Goal: Answer question/provide support: Share knowledge or assist other users

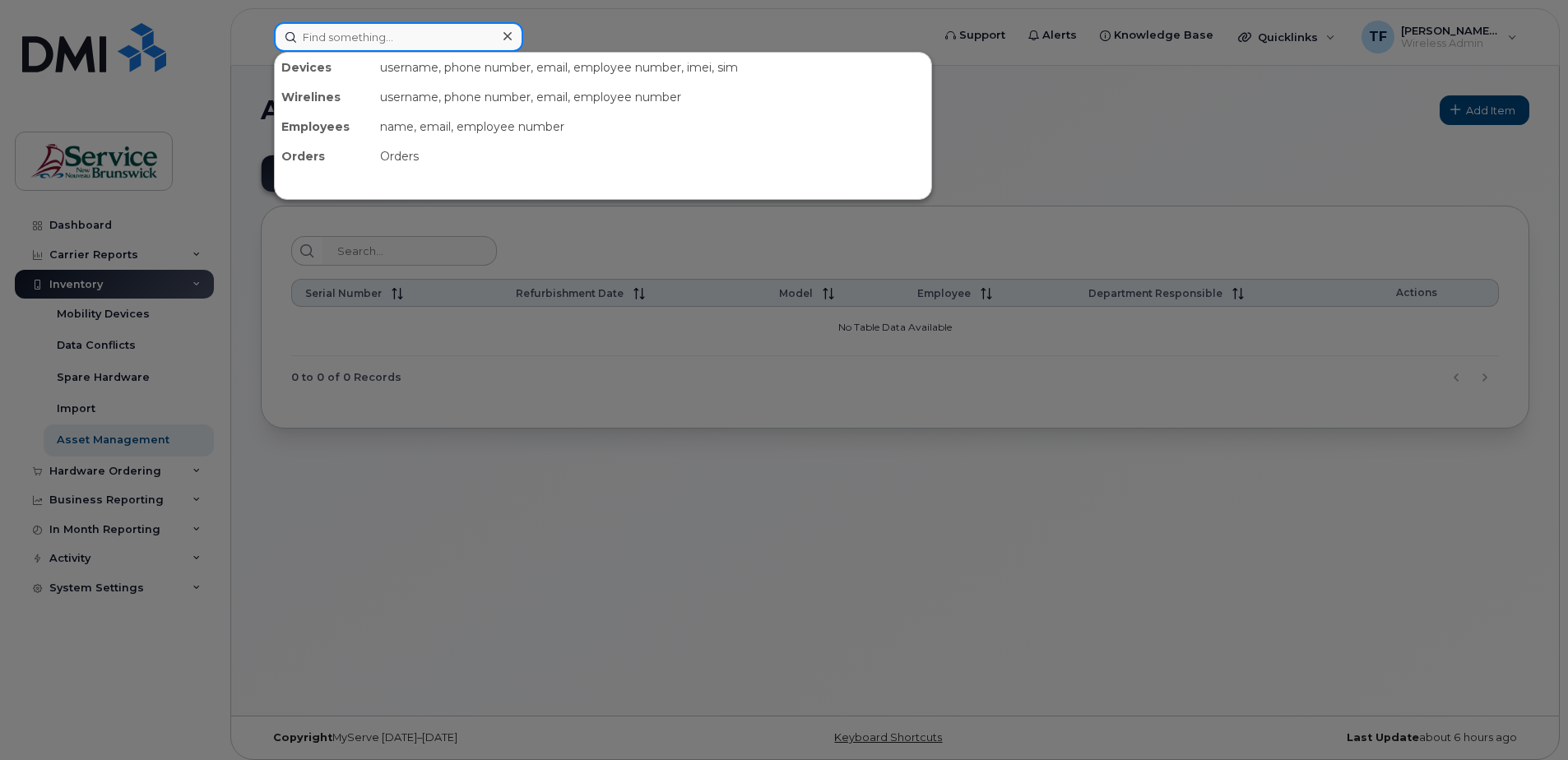
click at [371, 37] on input at bounding box center [399, 37] width 249 height 30
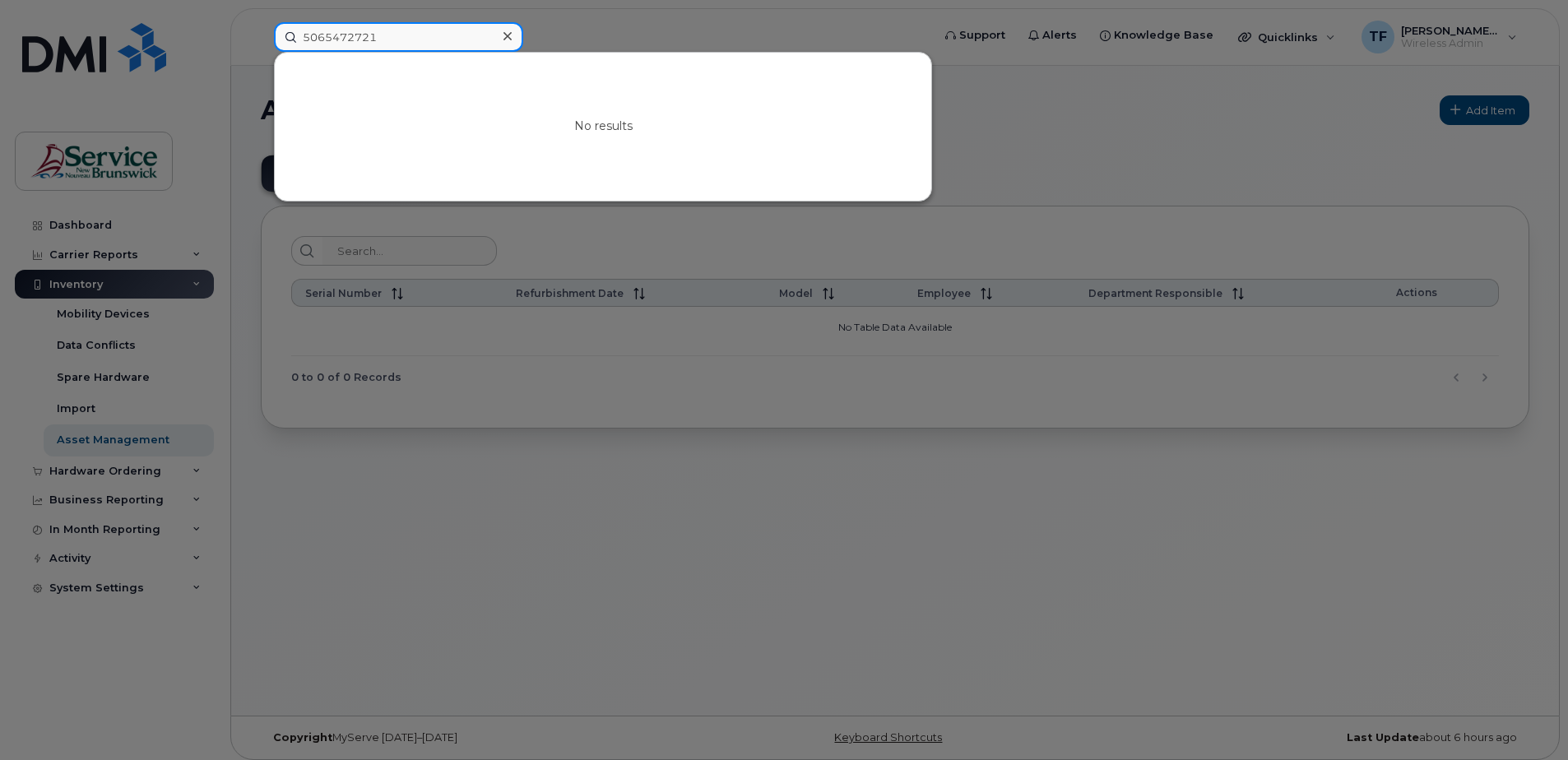
click at [334, 33] on input "5065472721" at bounding box center [399, 37] width 249 height 30
type input "5065472721"
click at [509, 35] on icon at bounding box center [508, 36] width 8 height 8
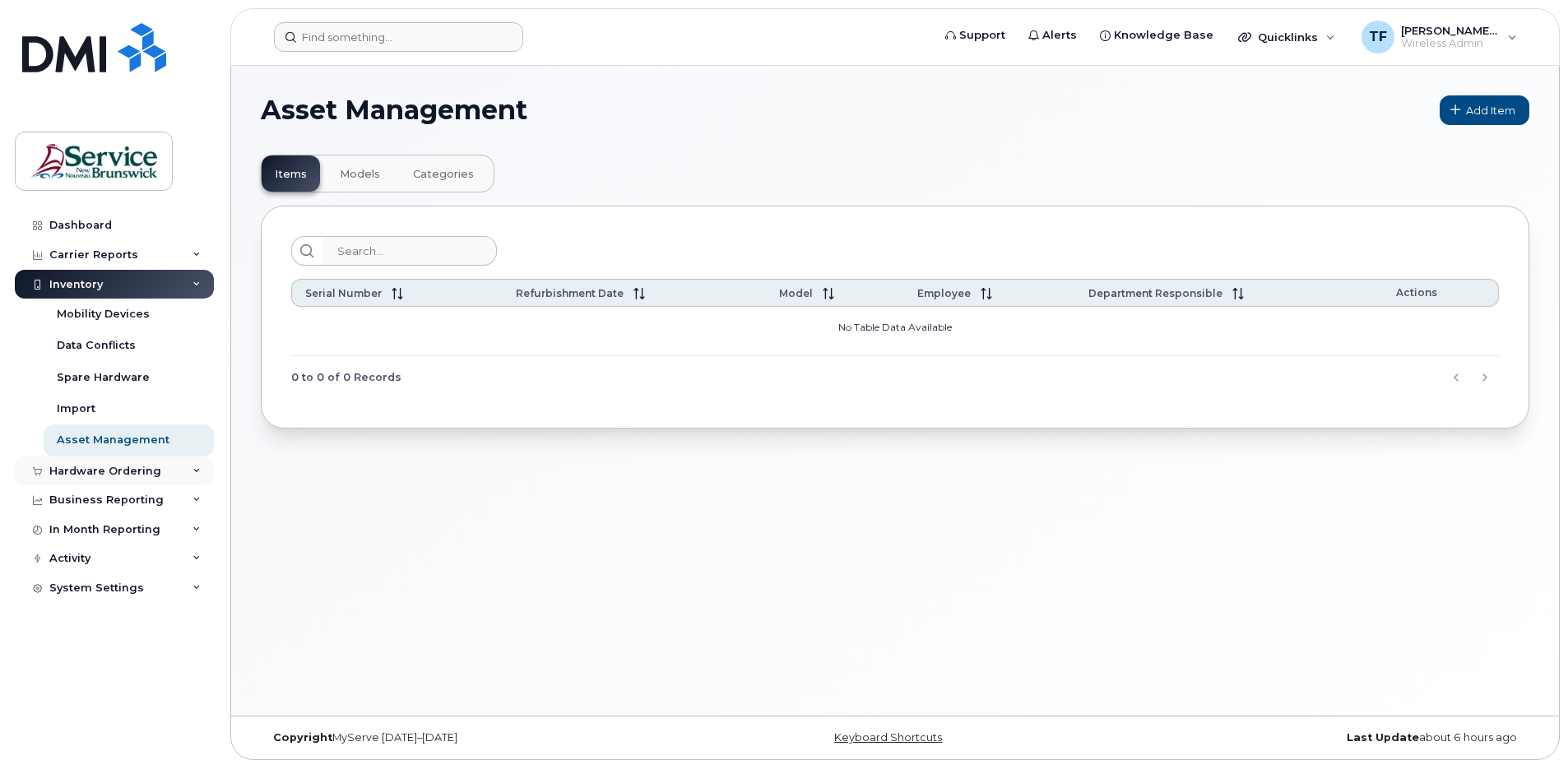
click at [135, 464] on div "Hardware Ordering" at bounding box center [105, 470] width 112 height 13
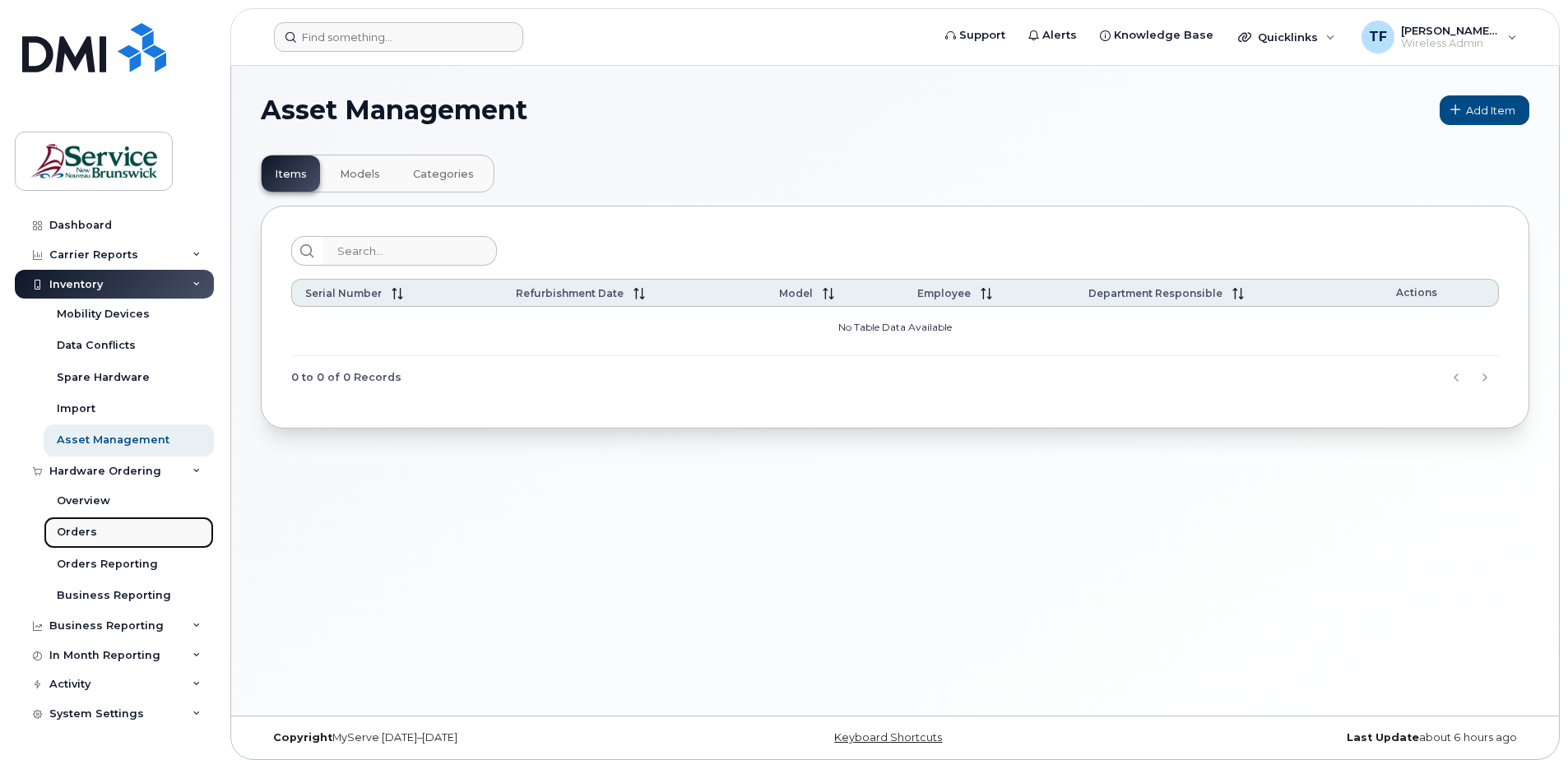
click at [95, 528] on link "Orders" at bounding box center [129, 532] width 170 height 32
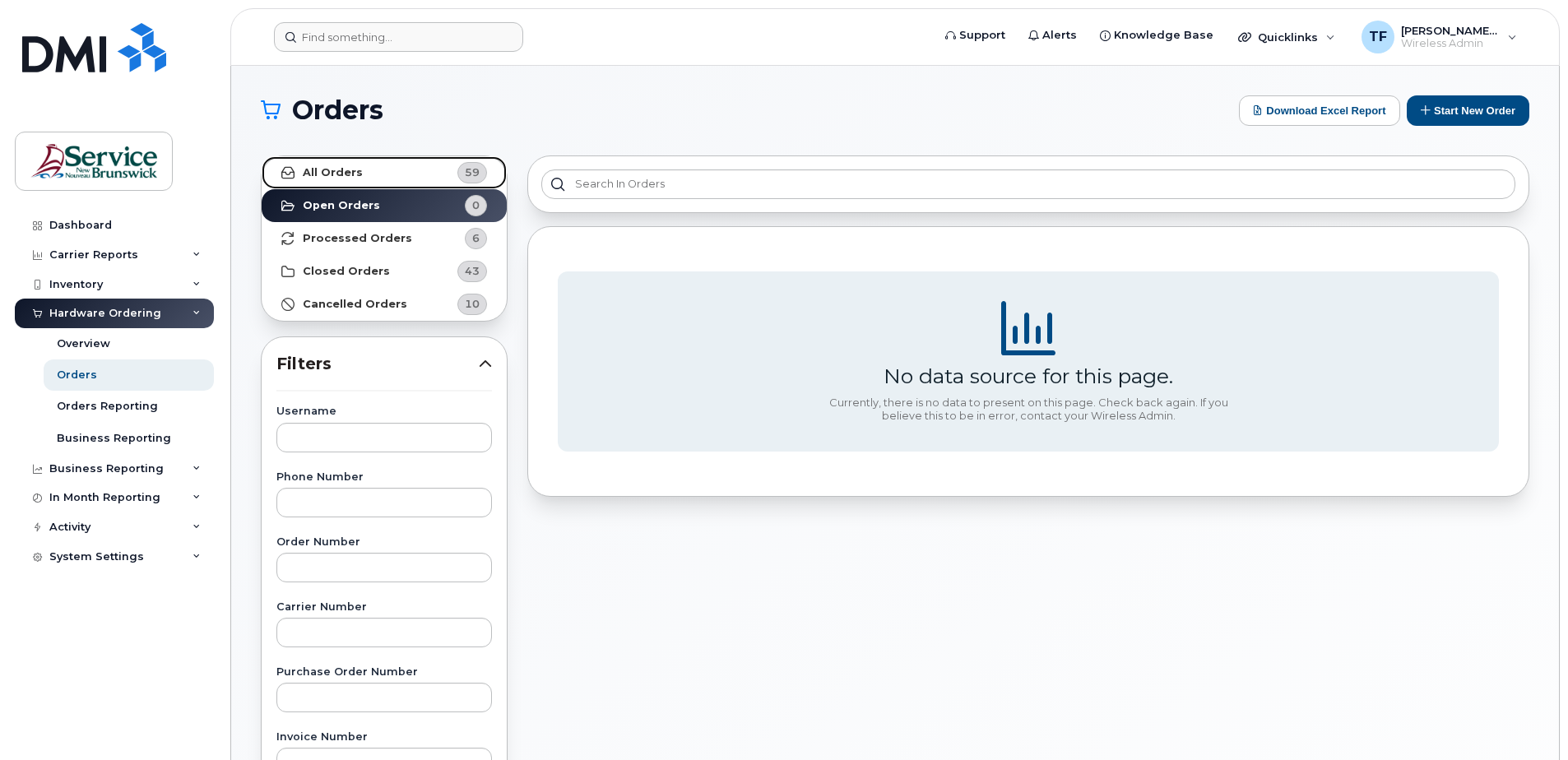
click at [387, 177] on link "All Orders 59" at bounding box center [384, 172] width 245 height 33
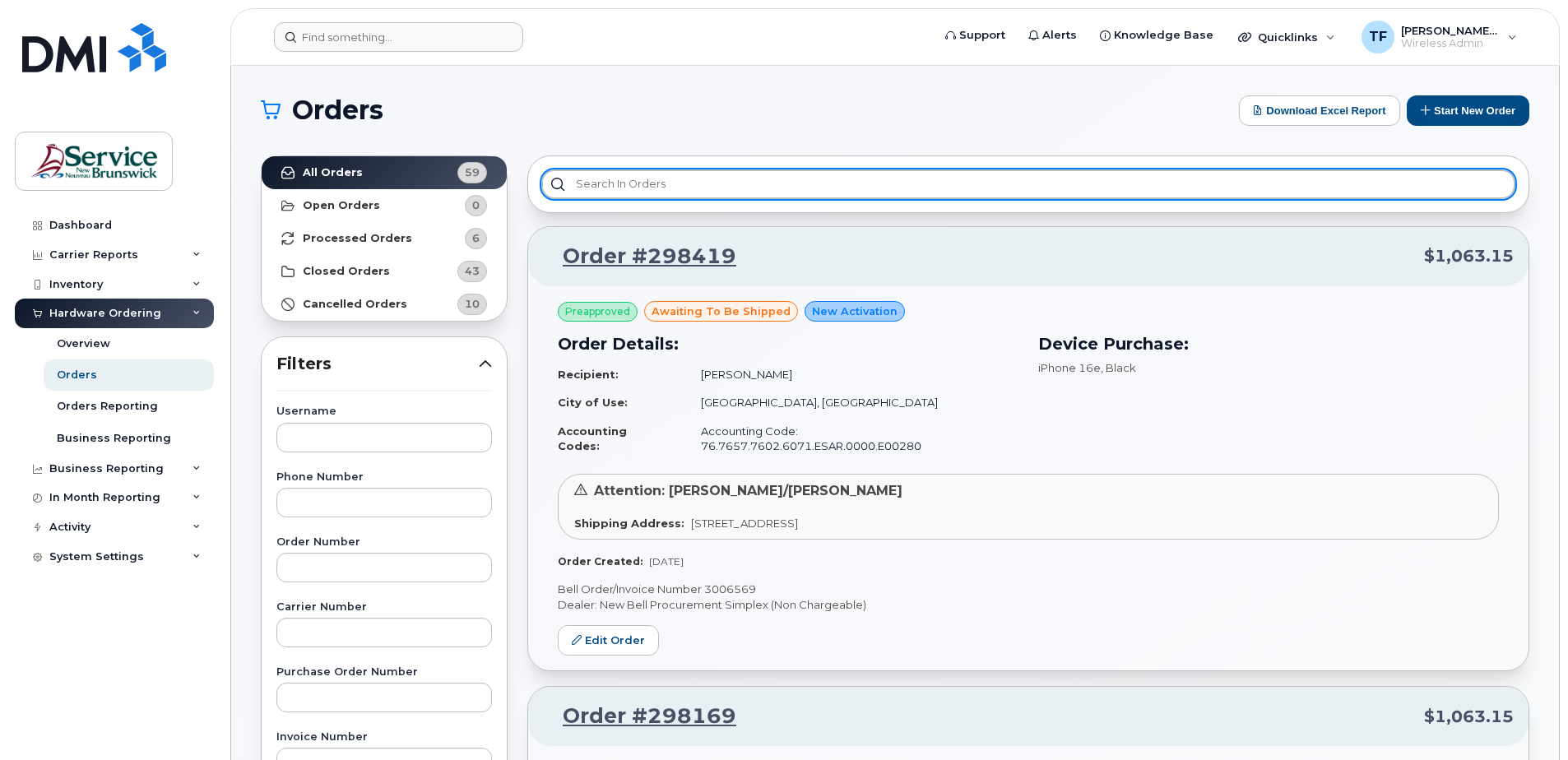
click at [605, 182] on input "text" at bounding box center [1029, 184] width 974 height 30
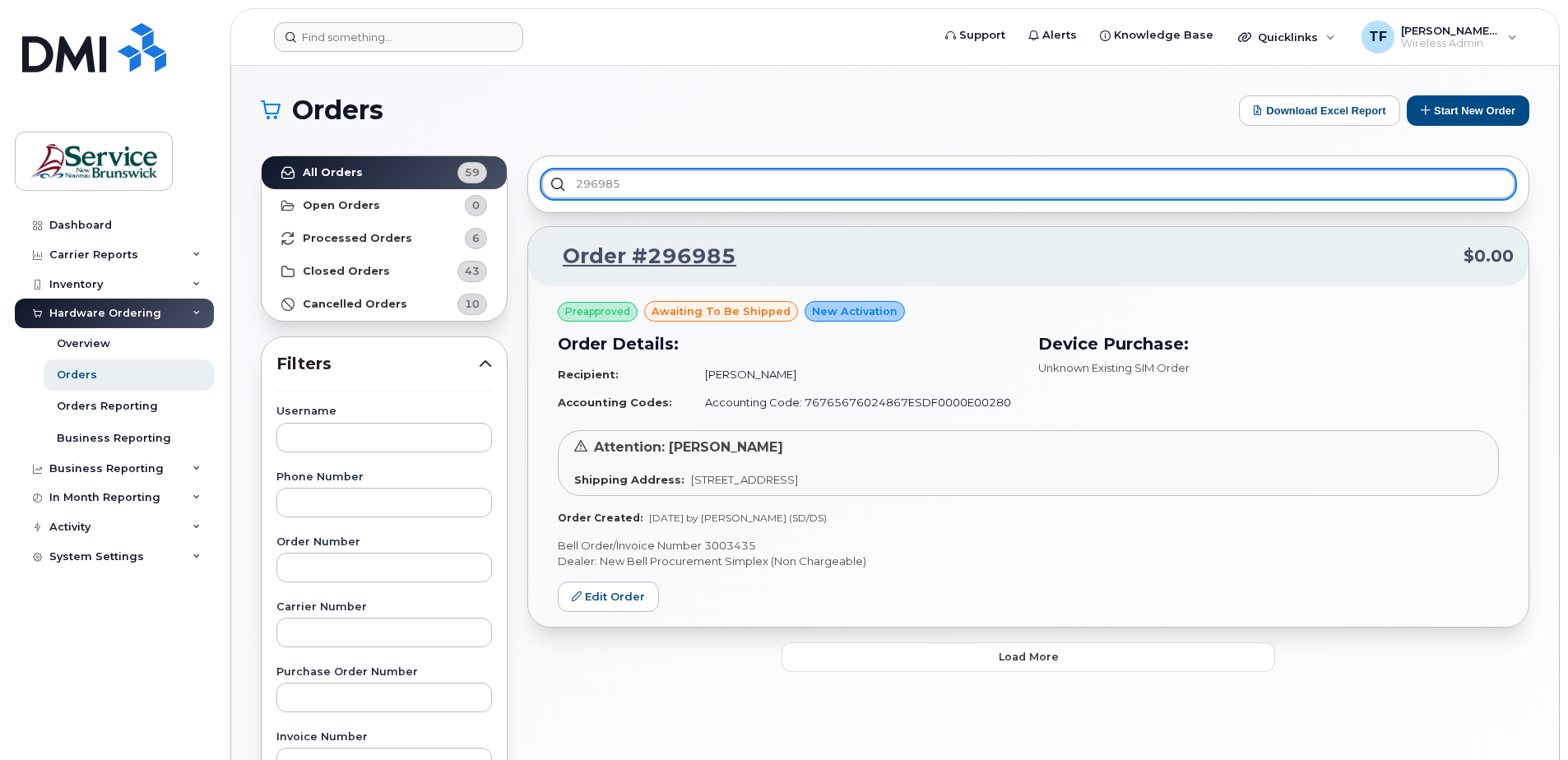
type input "296985"
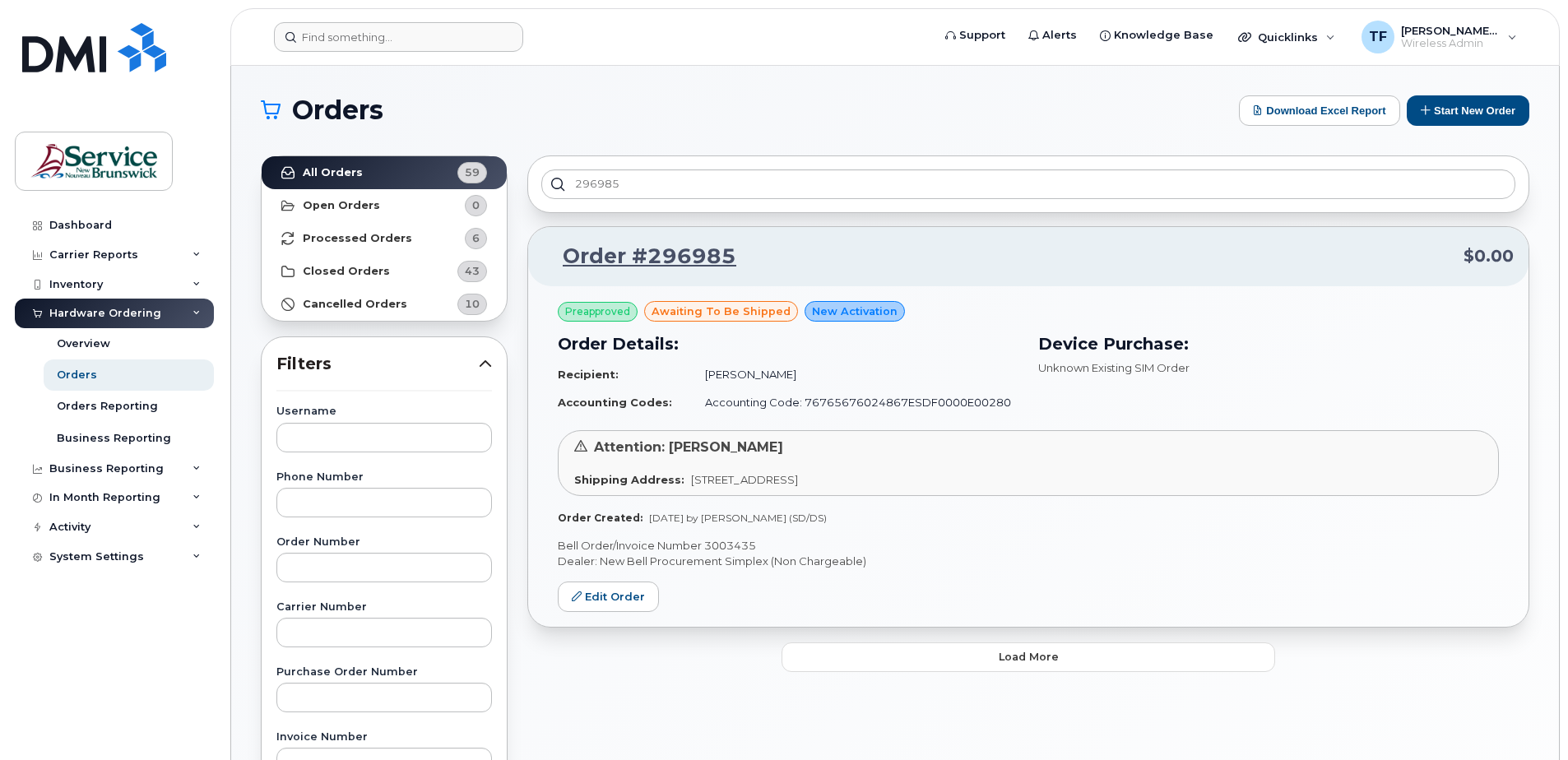
drag, startPoint x: 966, startPoint y: 480, endPoint x: 684, endPoint y: 482, distance: 282.0
click at [691, 482] on span "200-275 Rue Main BATHURST NB E2A 1A9 CANADA" at bounding box center [744, 479] width 107 height 13
copy span "200-275 Rue Main BATHURST NB E2A 1A9 CANADA"
click at [632, 601] on link "Edit Order" at bounding box center [608, 596] width 101 height 31
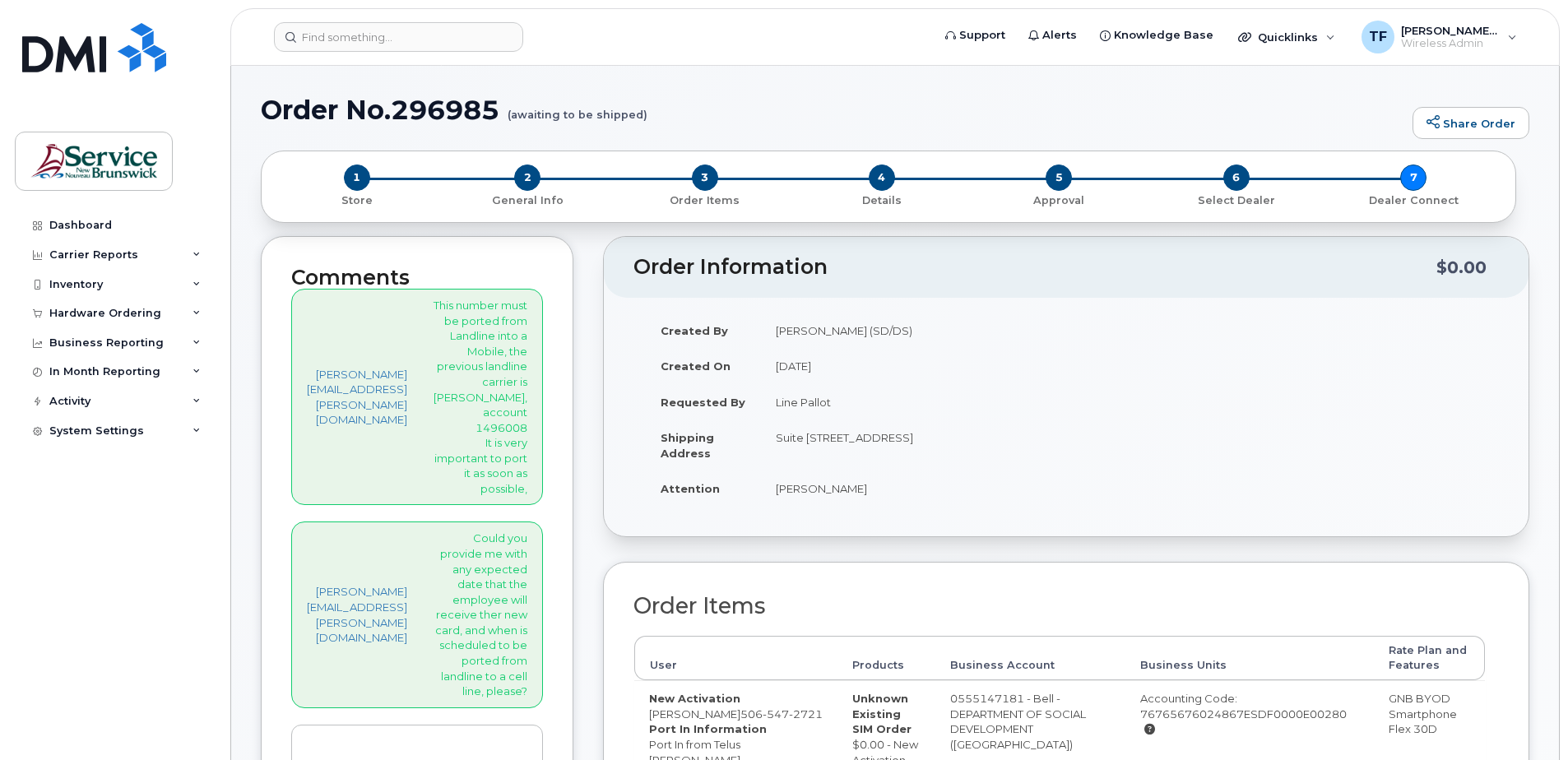
drag, startPoint x: 749, startPoint y: 453, endPoint x: 718, endPoint y: 433, distance: 36.9
click at [761, 433] on td "Suite [STREET_ADDRESS]" at bounding box center [908, 445] width 293 height 51
copy td "Suite [STREET_ADDRESS]"
click at [1029, 442] on div "Created By [PERSON_NAME] (SD/DS) Created On [DATE] Requested By Line Pallot Shi…" at bounding box center [849, 417] width 433 height 209
drag, startPoint x: 1012, startPoint y: 439, endPoint x: 955, endPoint y: 444, distance: 57.2
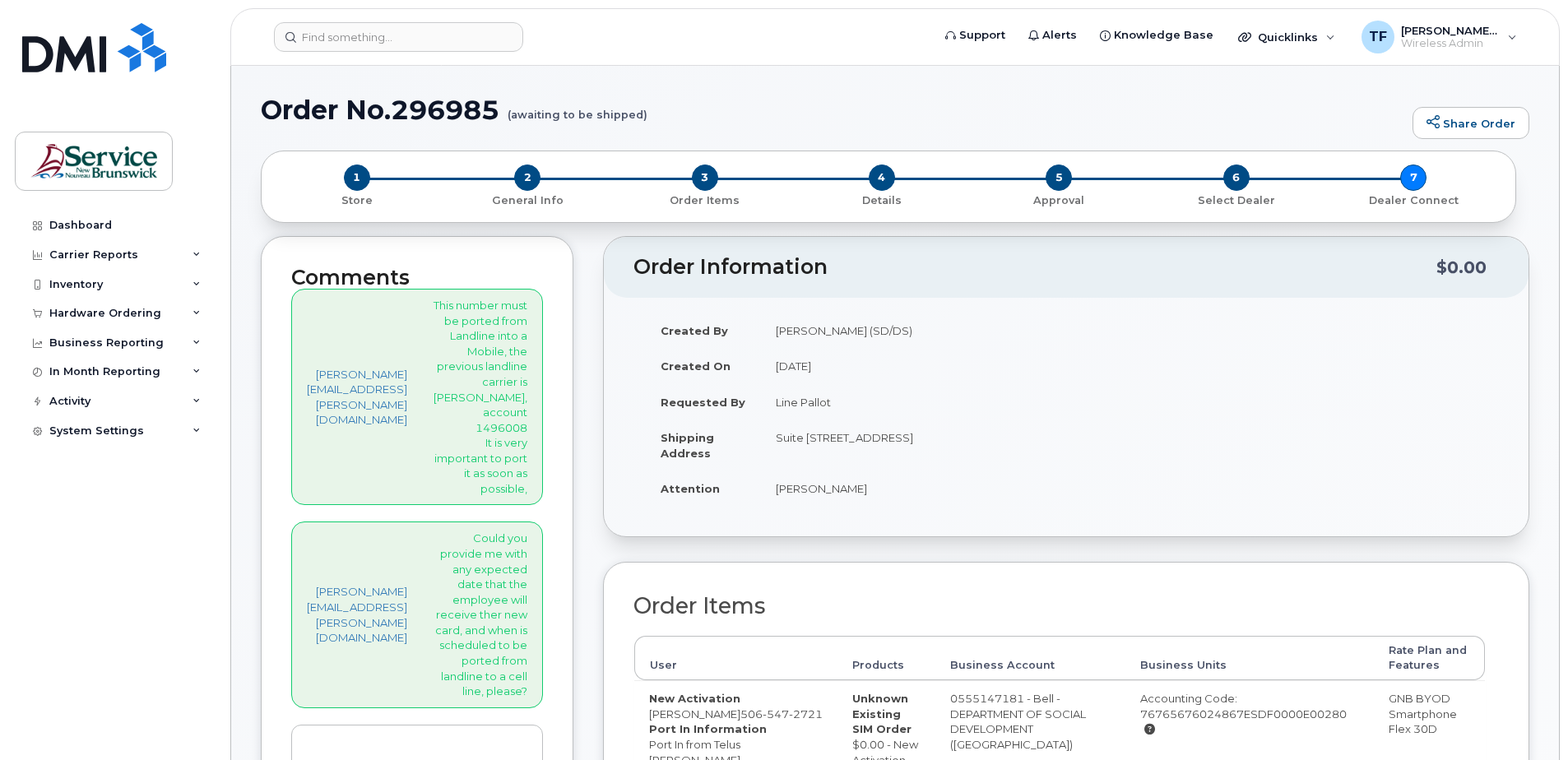
click at [955, 444] on td "Suite [STREET_ADDRESS]" at bounding box center [908, 445] width 293 height 51
drag, startPoint x: 955, startPoint y: 444, endPoint x: 728, endPoint y: 441, distance: 227.0
click at [761, 441] on td "Suite [STREET_ADDRESS]" at bounding box center [908, 445] width 293 height 51
copy td "Suite [STREET_ADDRESS]"
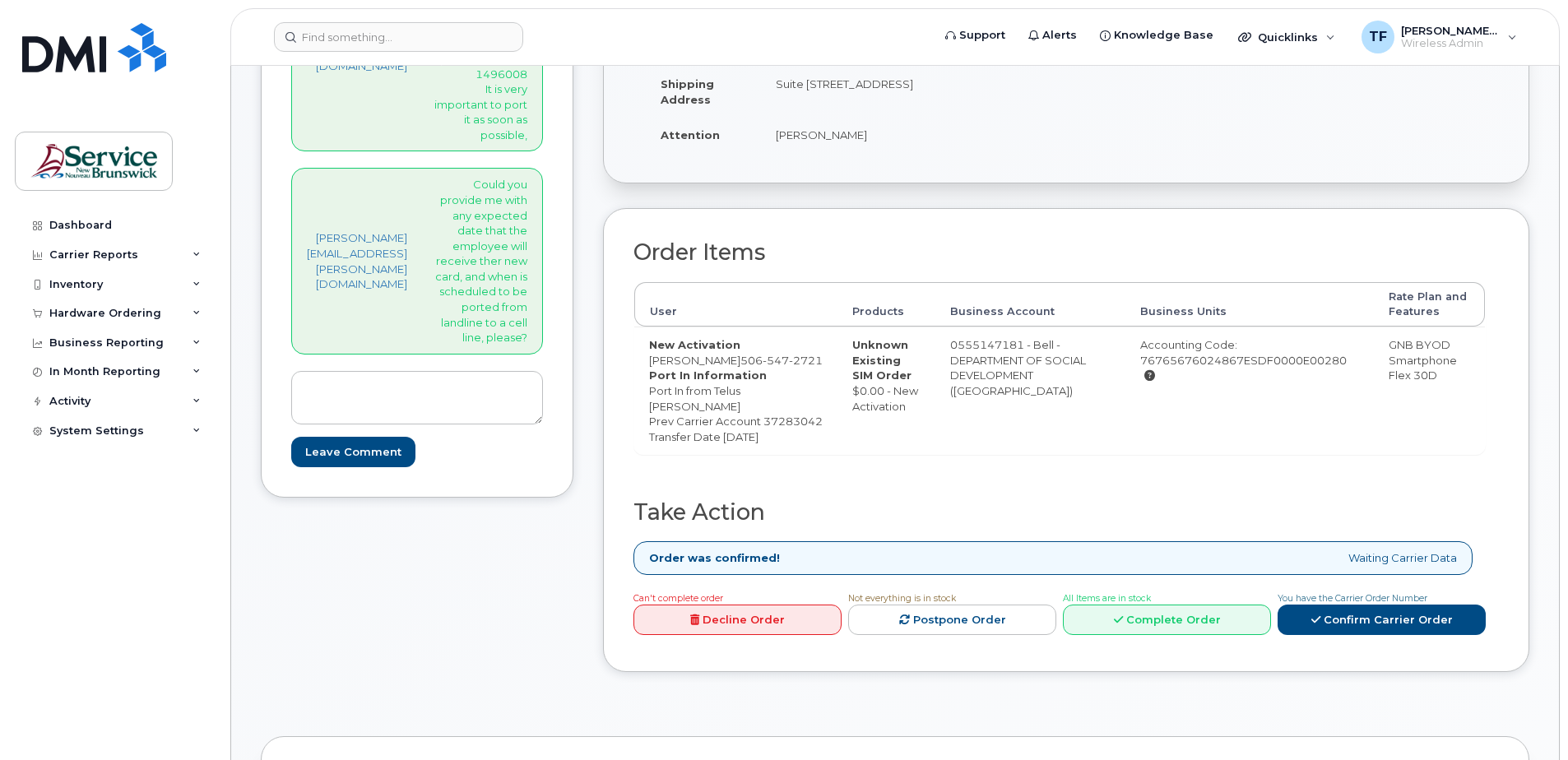
scroll to position [387, 0]
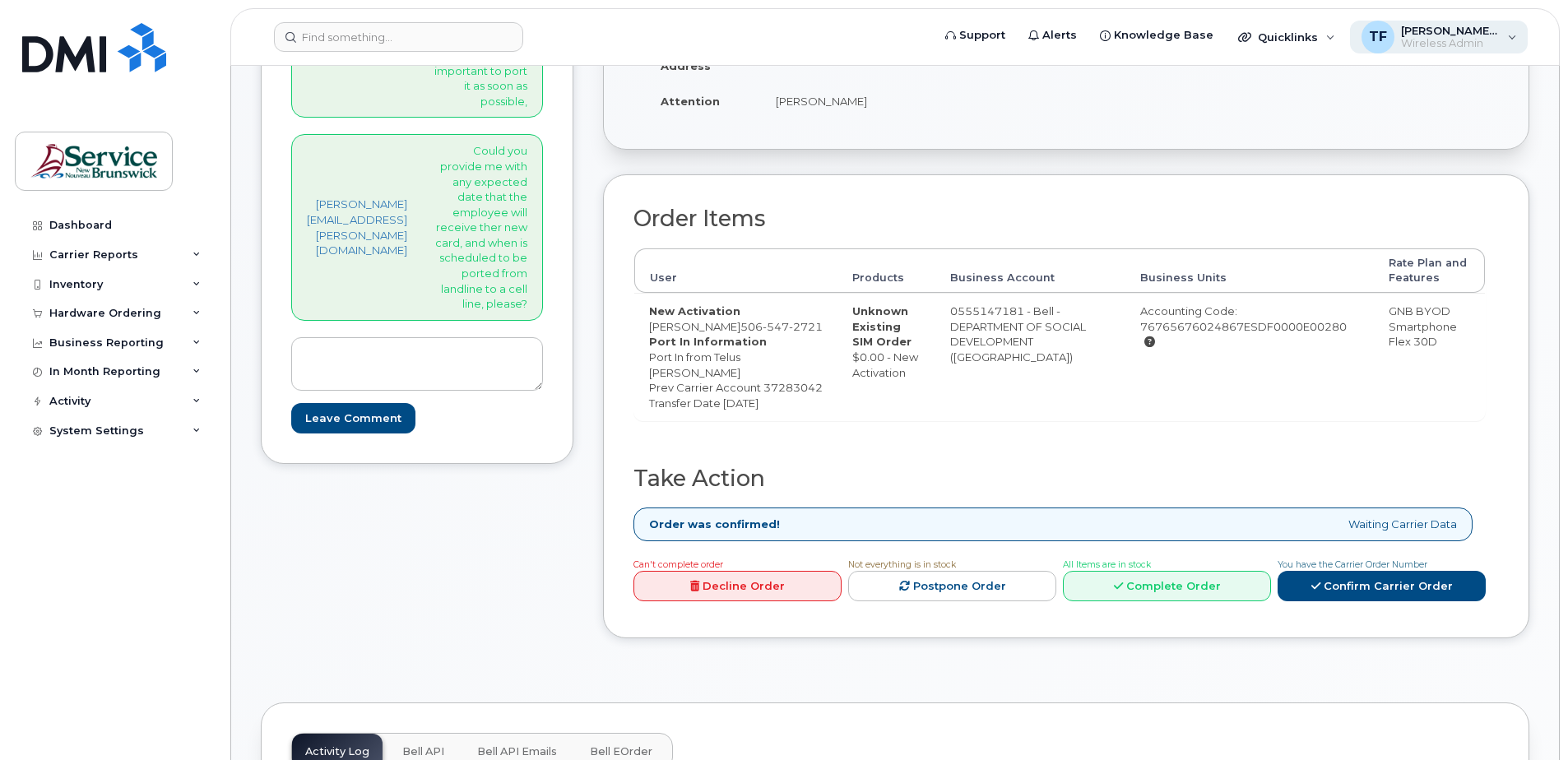
click at [1511, 37] on div "TF [PERSON_NAME] (SD/DS) Wireless Admin" at bounding box center [1439, 37] width 178 height 33
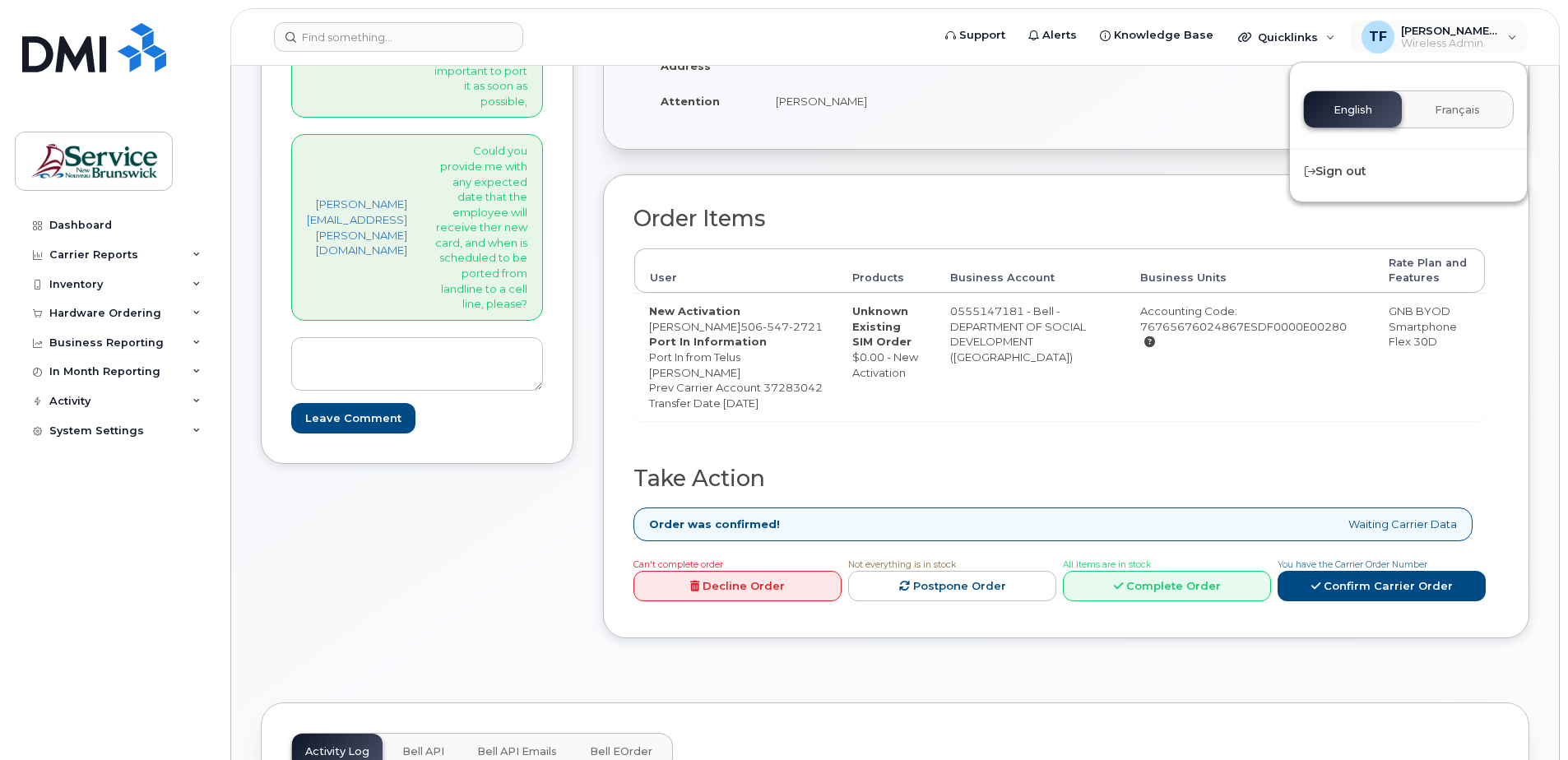
click at [1186, 100] on div "Created By [PERSON_NAME] (SD/DS) Created On [DATE] Requested By Line Pallot Shi…" at bounding box center [1066, 29] width 865 height 209
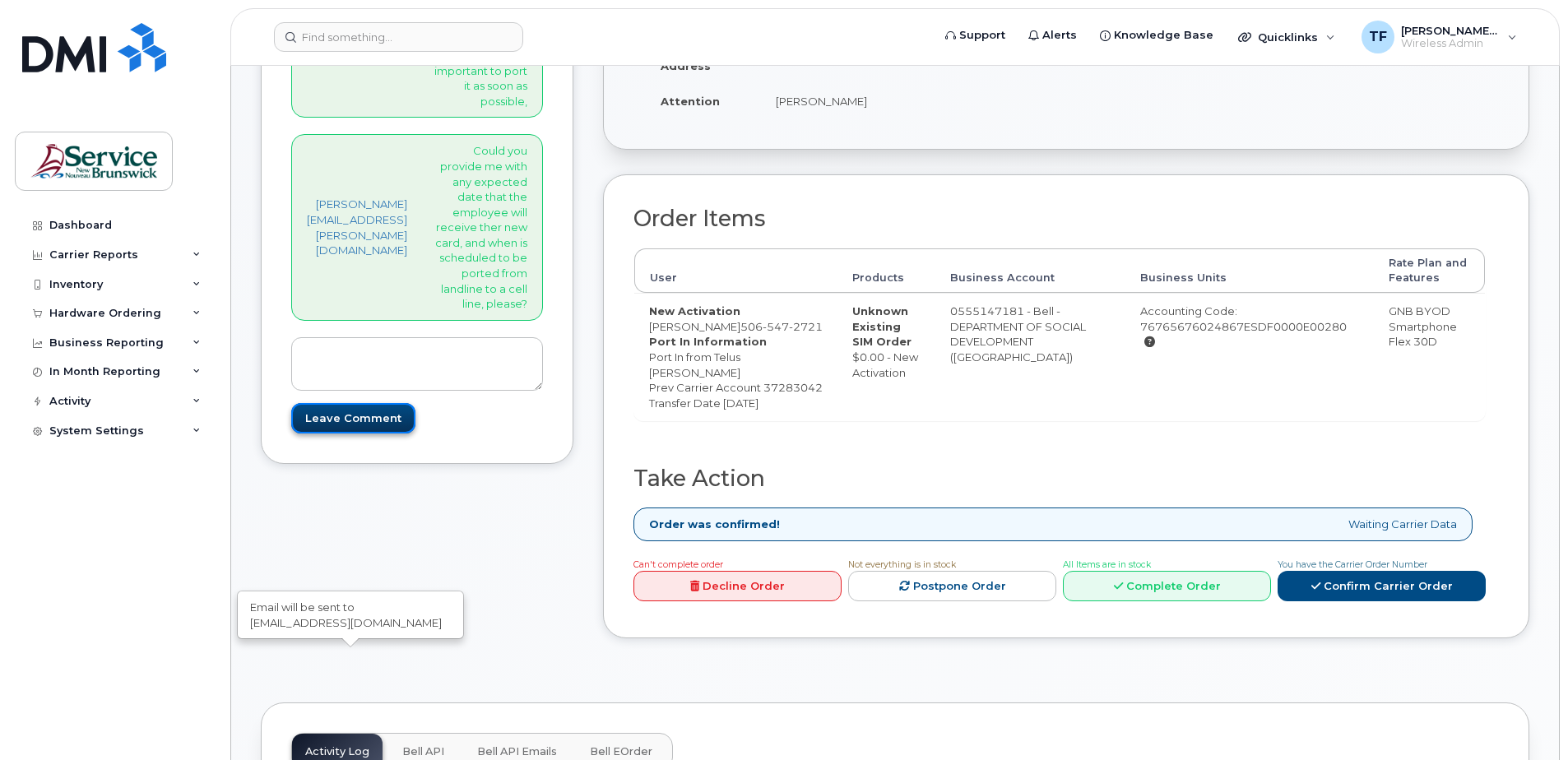
click at [391, 433] on input "Leave Comment" at bounding box center [352, 418] width 124 height 31
type input "Create Event"
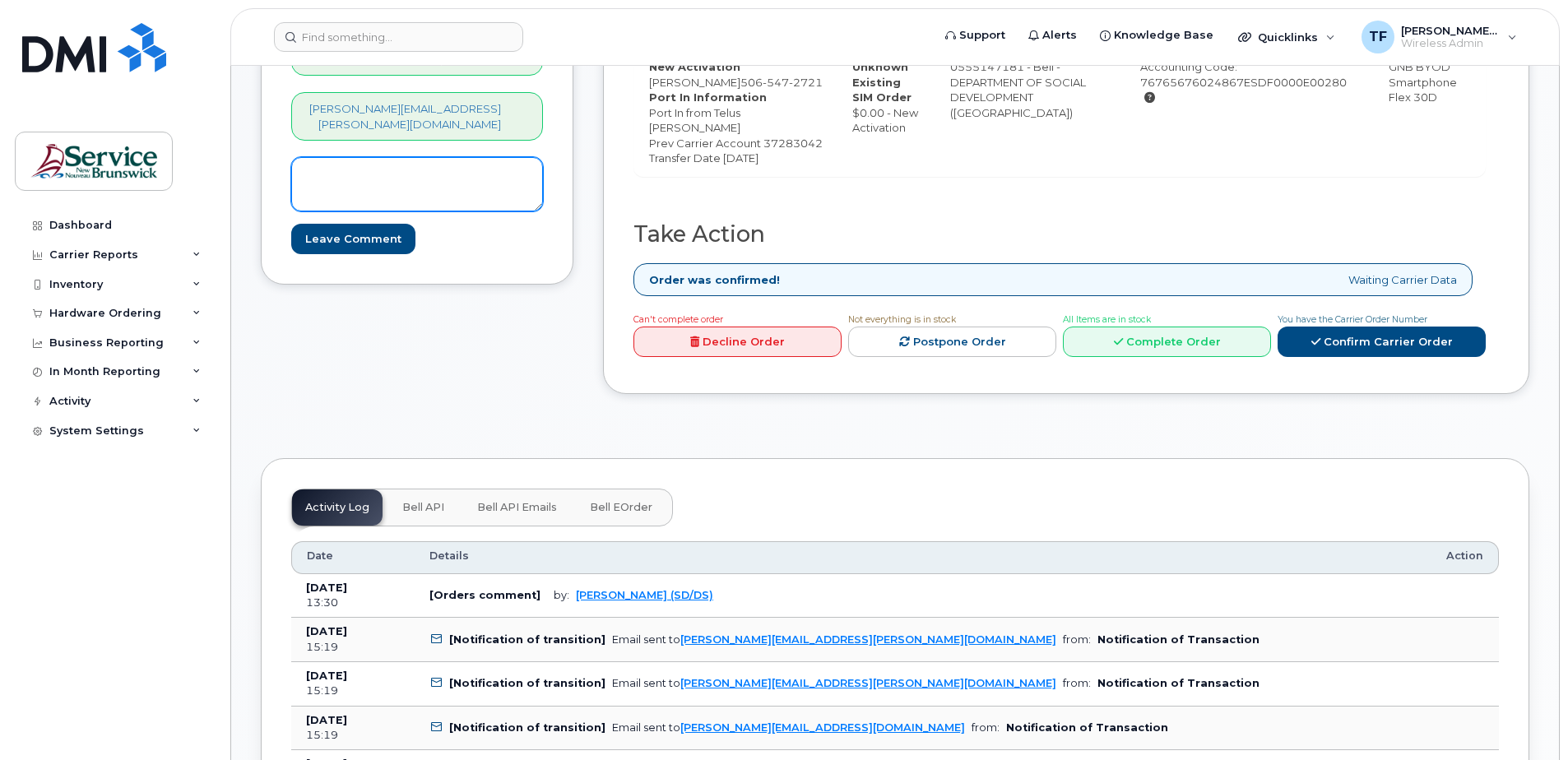
scroll to position [703, 0]
click at [387, 211] on textarea at bounding box center [417, 183] width 251 height 54
click at [426, 211] on textarea "I have received an email asking for the landline address, I replied" at bounding box center [417, 183] width 251 height 54
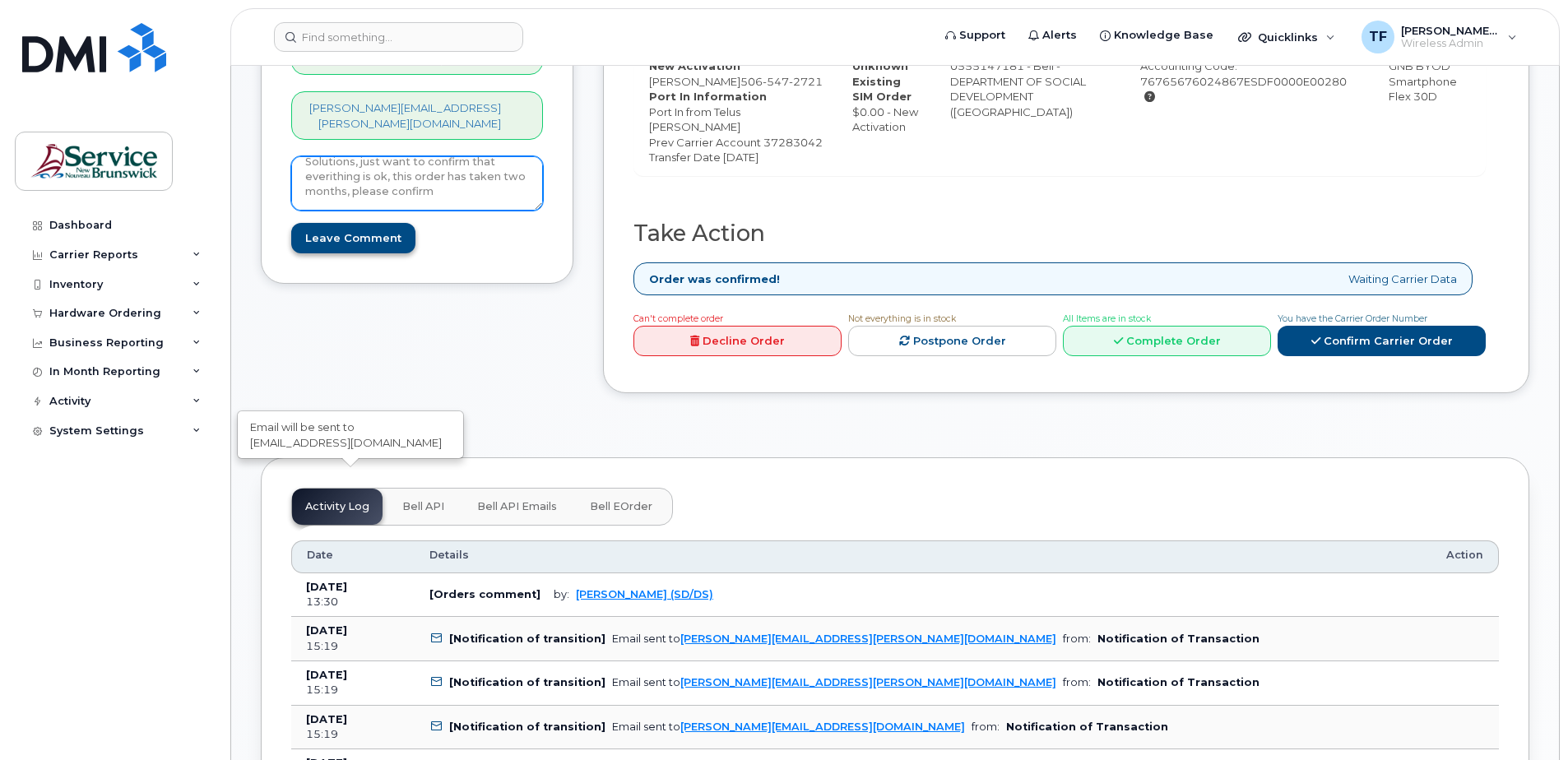
type textarea "I have received an email asking for the landline address, I replied to Mobility…"
click at [377, 253] on input "Leave Comment" at bounding box center [352, 238] width 124 height 31
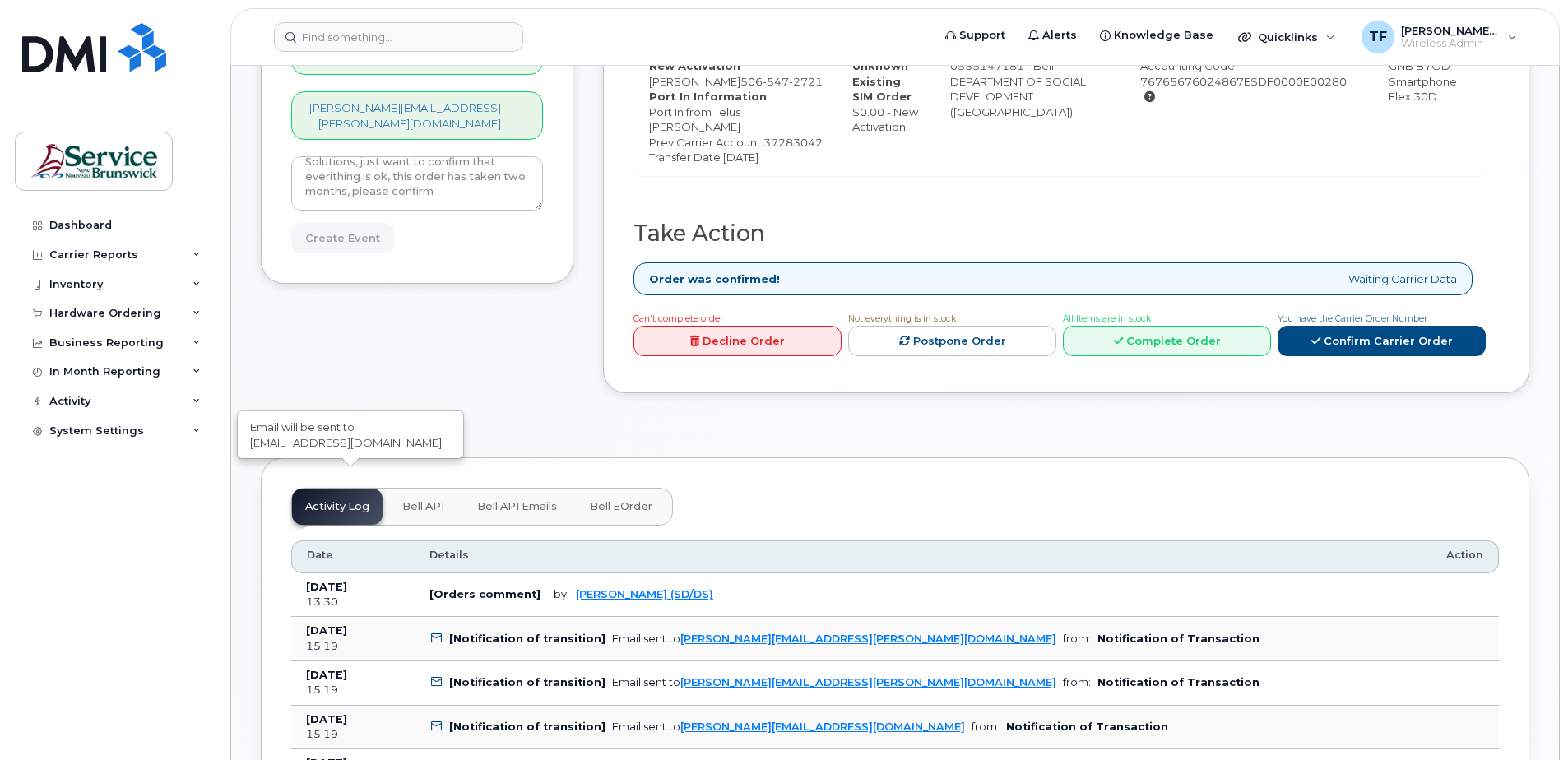
type input "Create Event"
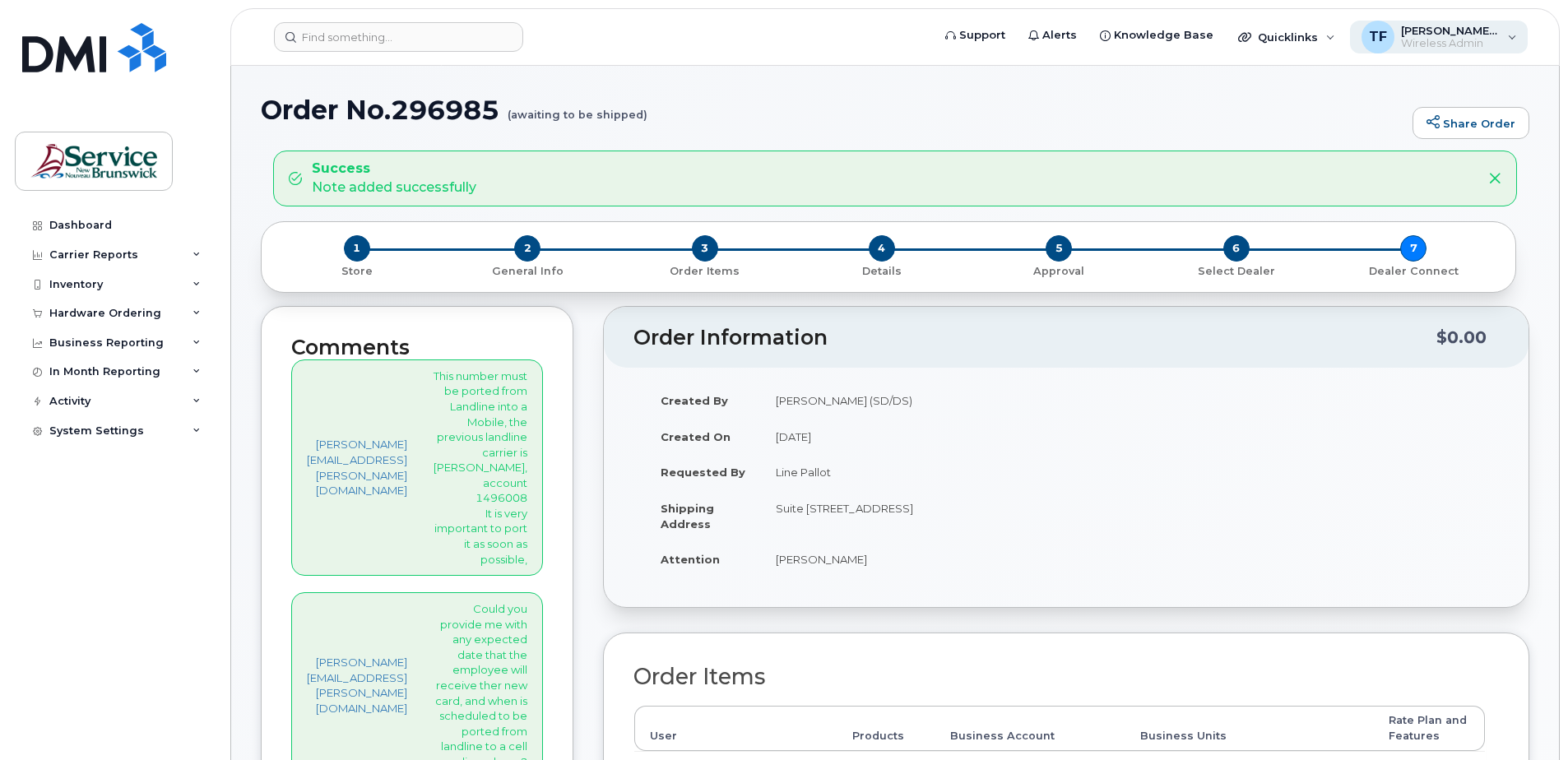
click at [1513, 47] on div "TF [PERSON_NAME] (SD/DS) Wireless Admin" at bounding box center [1439, 37] width 178 height 33
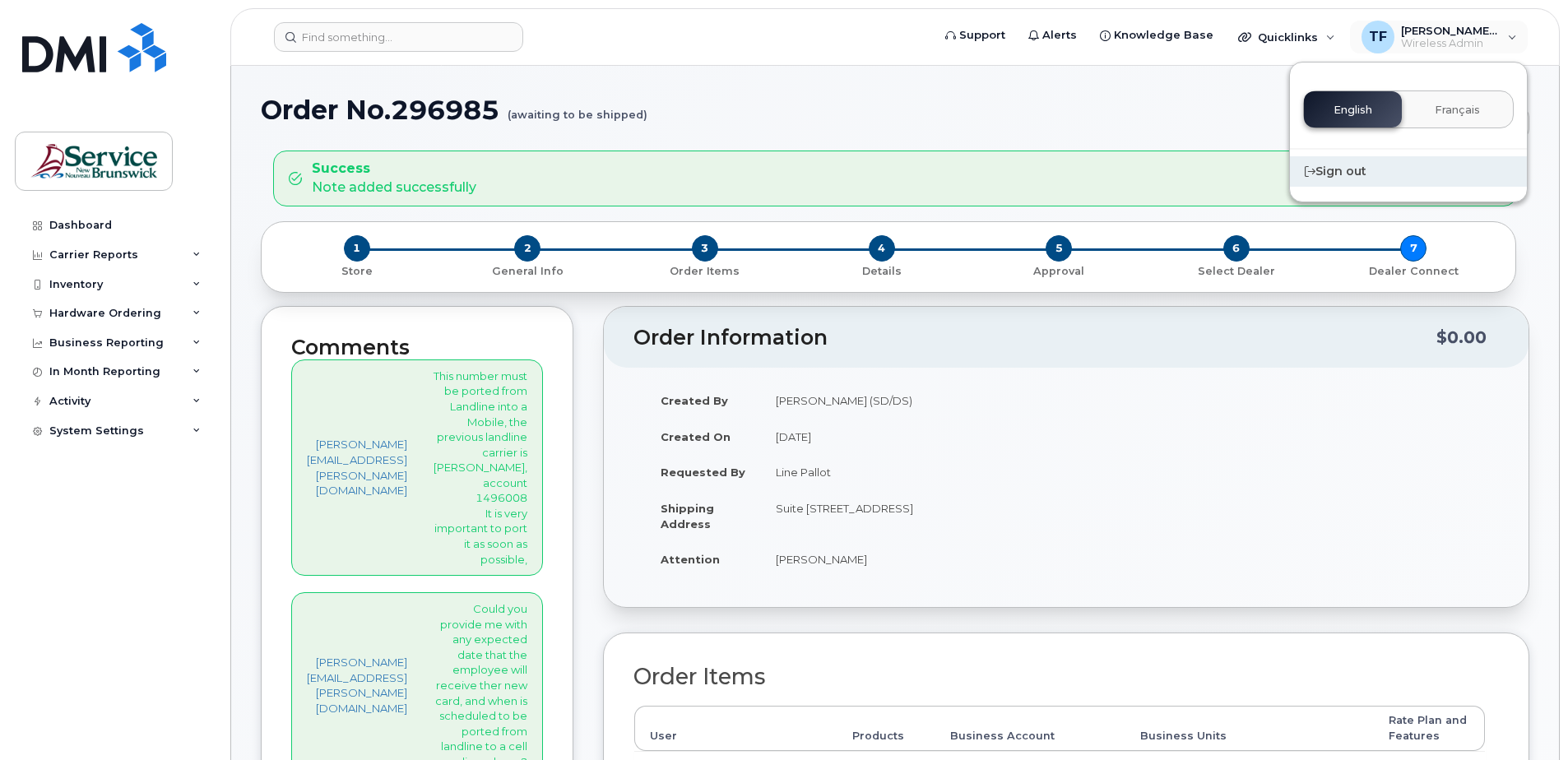
click at [1361, 173] on div "Sign out" at bounding box center [1408, 171] width 237 height 31
